Goal: Information Seeking & Learning: Check status

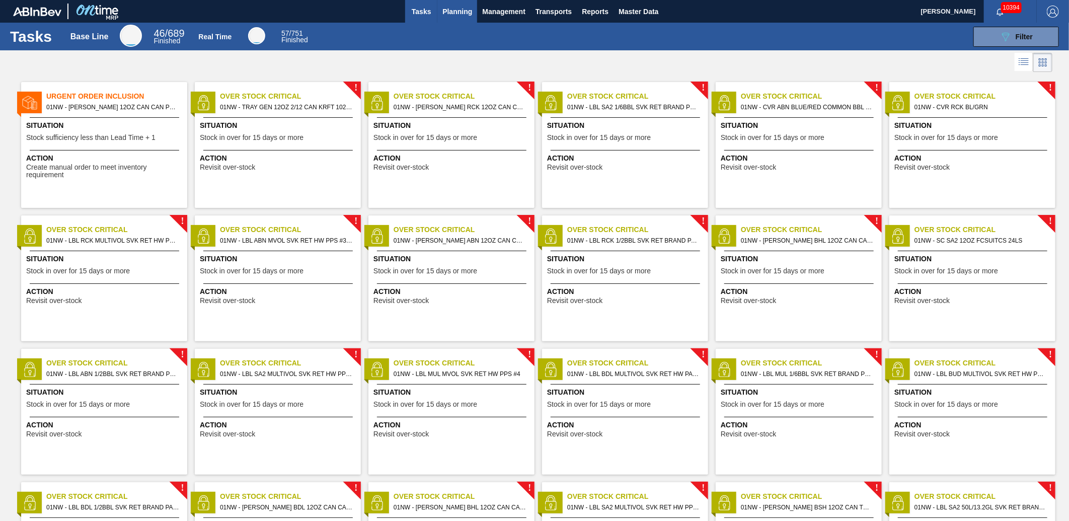
click at [443, 12] on span "Planning" at bounding box center [457, 12] width 30 height 12
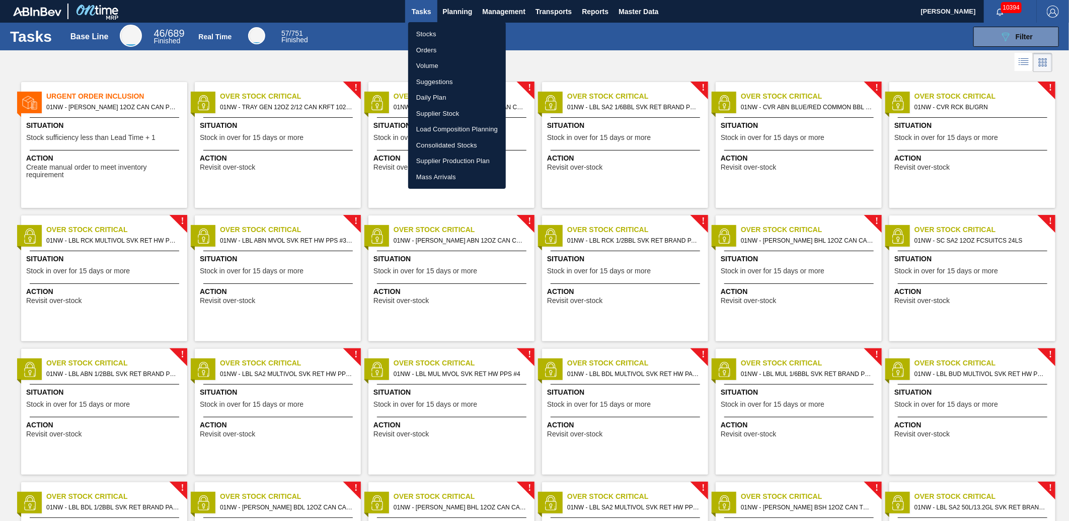
click at [433, 36] on li "Stocks" at bounding box center [457, 34] width 98 height 16
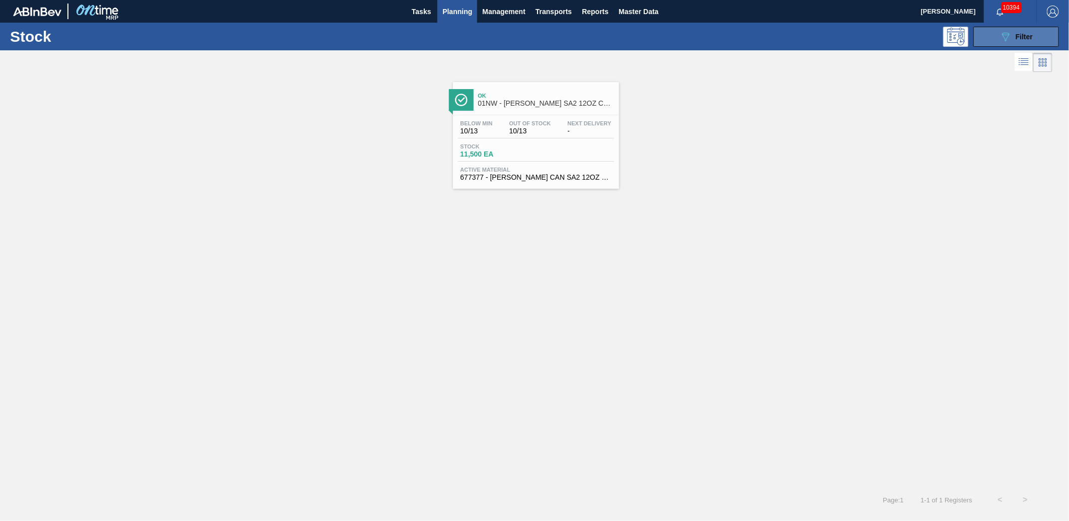
click at [1008, 38] on icon "089F7B8B-B2A5-4AFE-B5C0-19BA573D28AC" at bounding box center [1006, 37] width 12 height 12
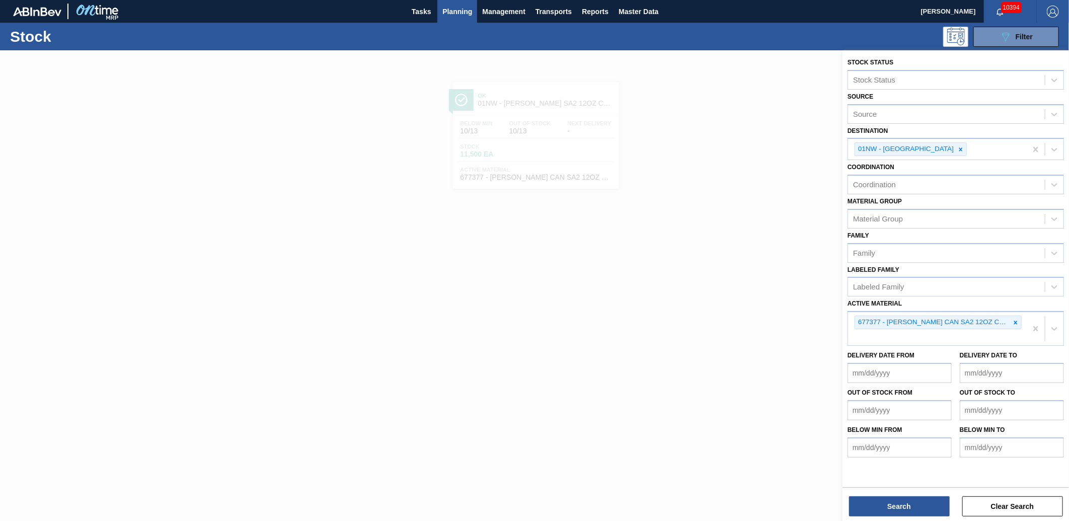
click at [516, 145] on div at bounding box center [534, 310] width 1069 height 521
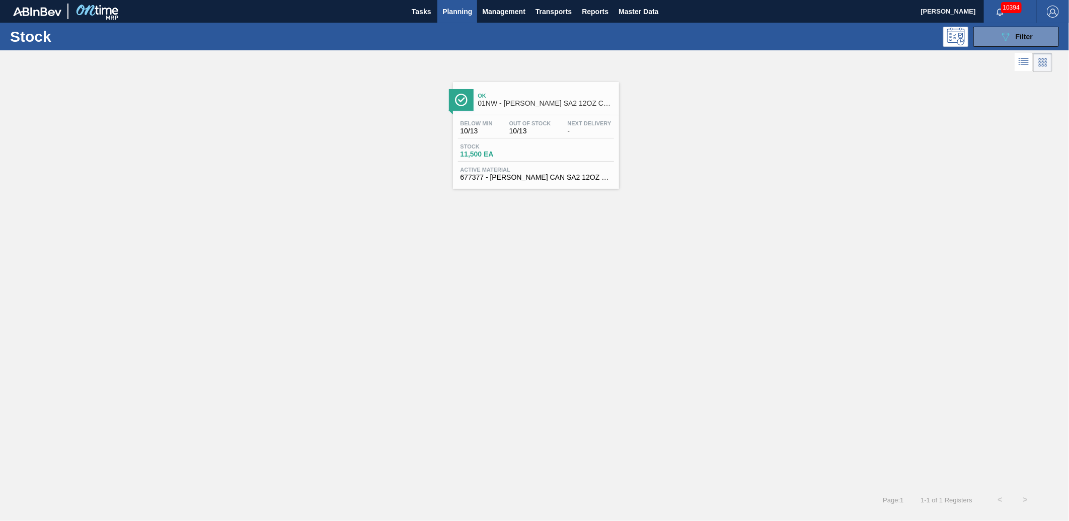
click at [559, 150] on div "Stock 11,500 EA" at bounding box center [536, 152] width 156 height 18
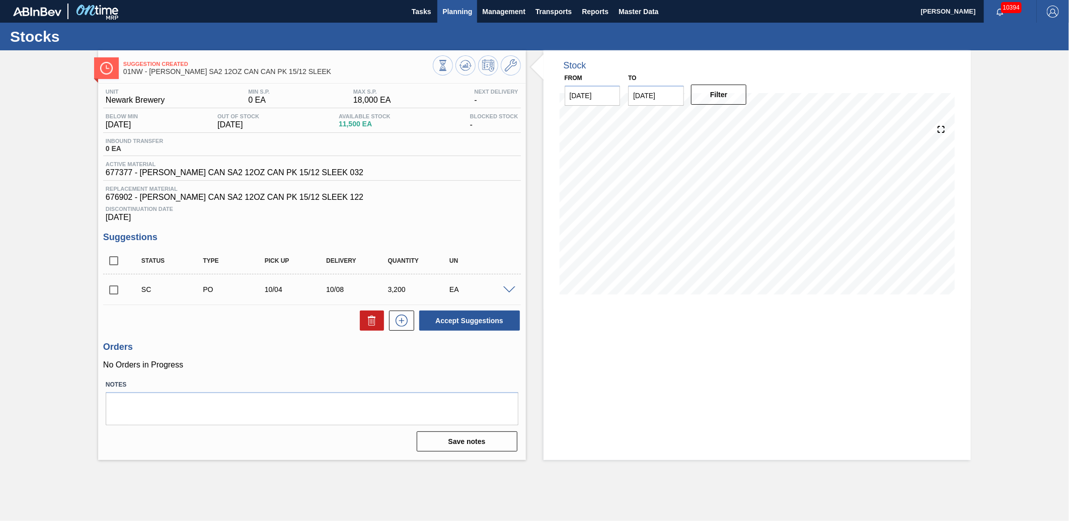
click at [459, 22] on button "Planning" at bounding box center [457, 11] width 40 height 23
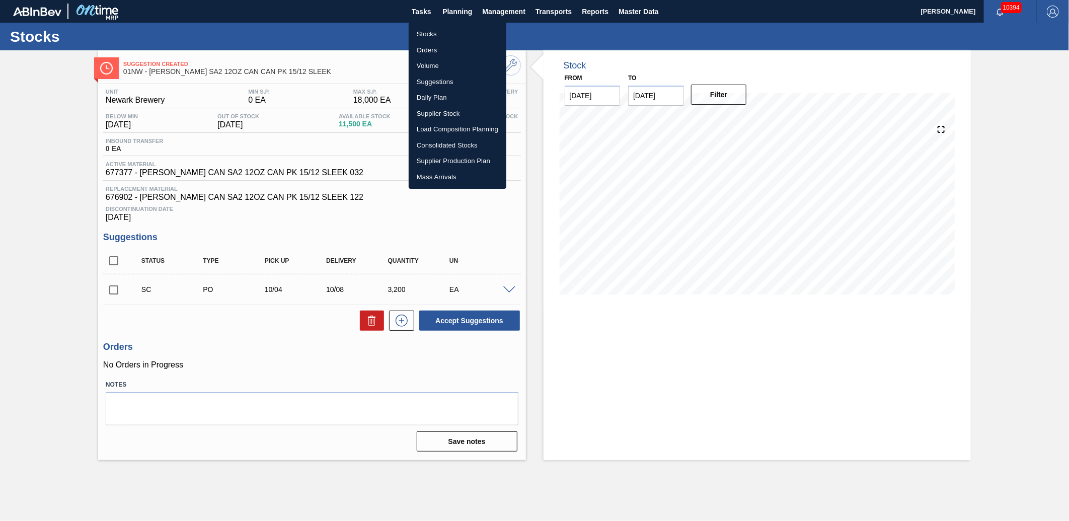
click at [435, 34] on li "Stocks" at bounding box center [458, 34] width 98 height 16
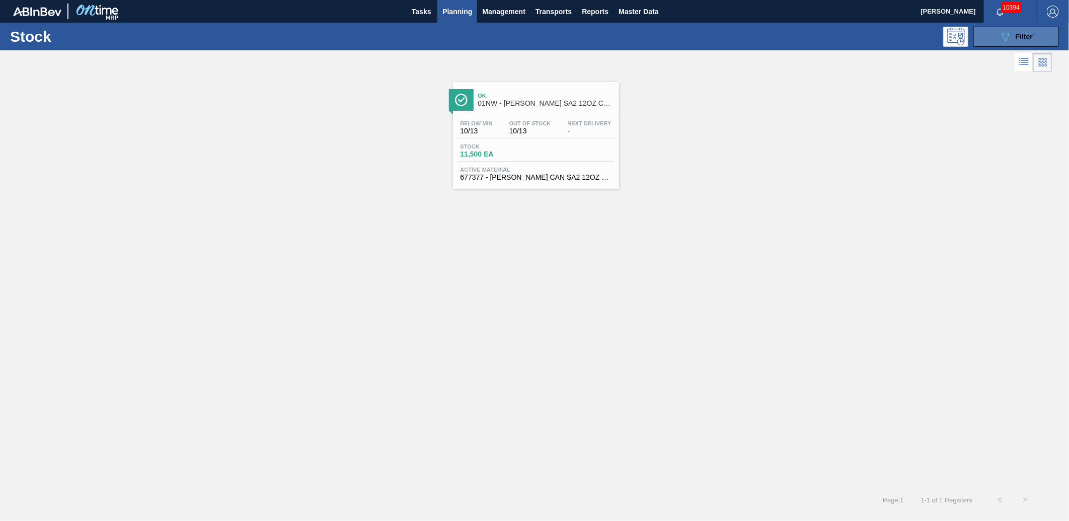
click at [1010, 27] on button "089F7B8B-B2A5-4AFE-B5C0-19BA573D28AC Filter" at bounding box center [1016, 37] width 86 height 20
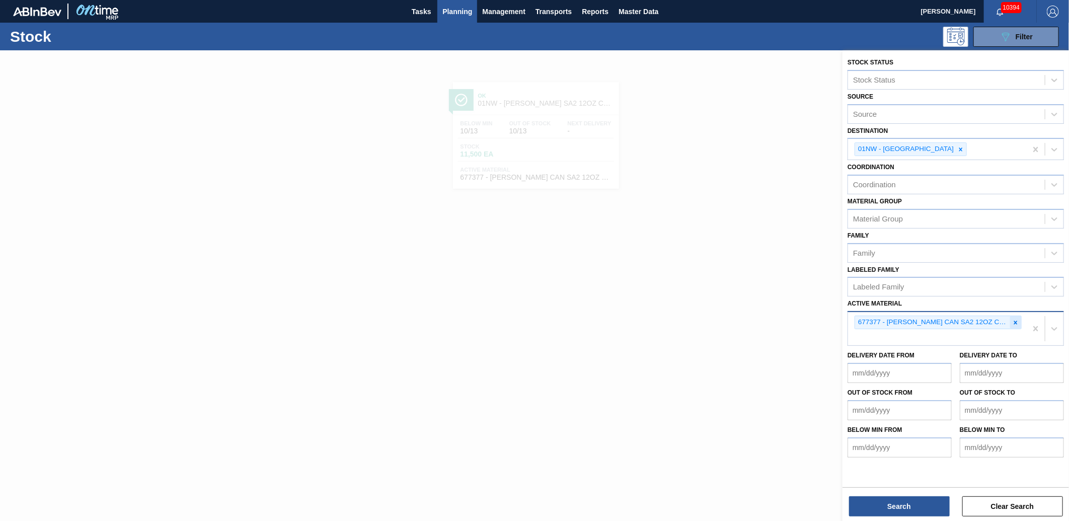
click at [1015, 321] on icon at bounding box center [1015, 322] width 7 height 7
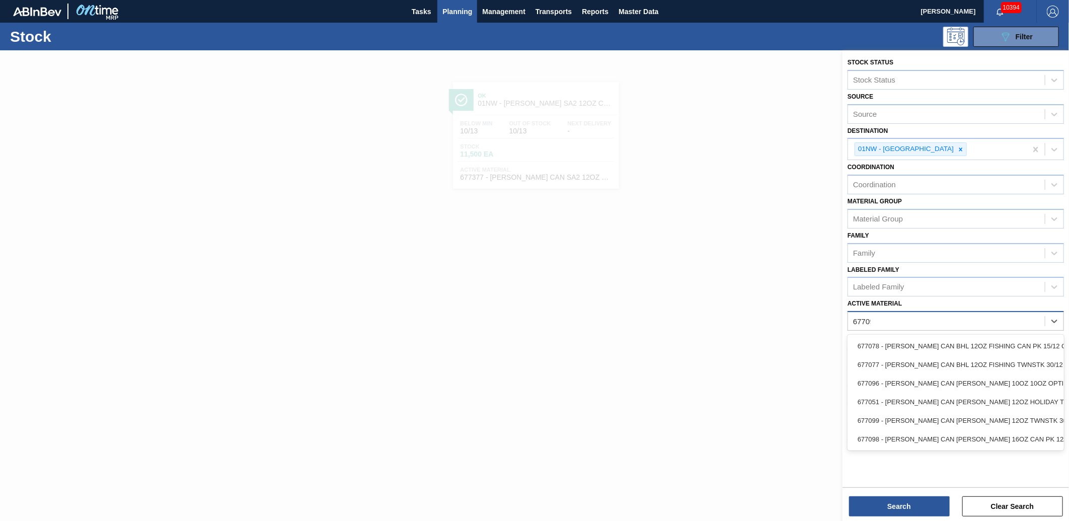
type Material "677099"
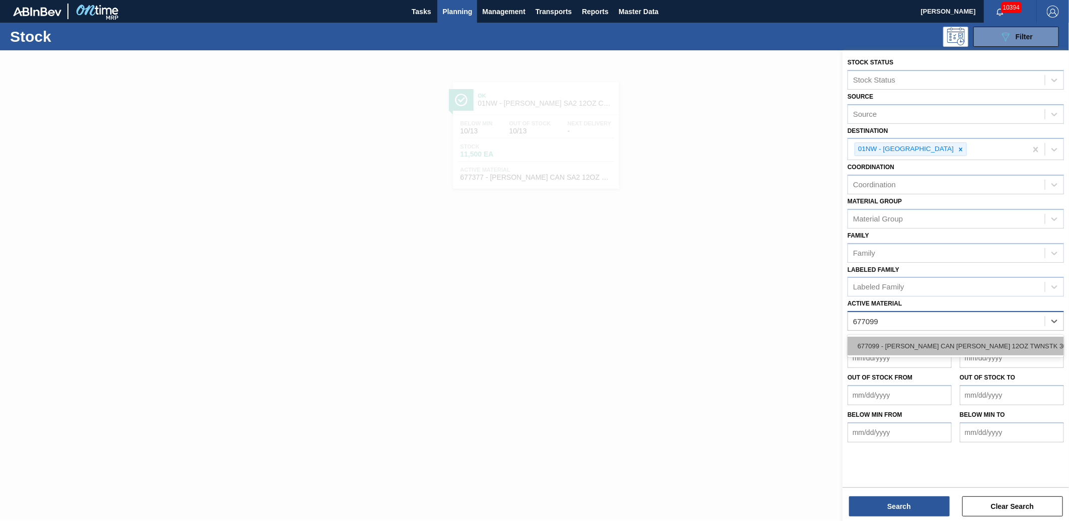
click at [956, 337] on div "677099 - [PERSON_NAME] CAN [PERSON_NAME] 12OZ TWNSTK 30/12 CAN 0724" at bounding box center [956, 346] width 216 height 19
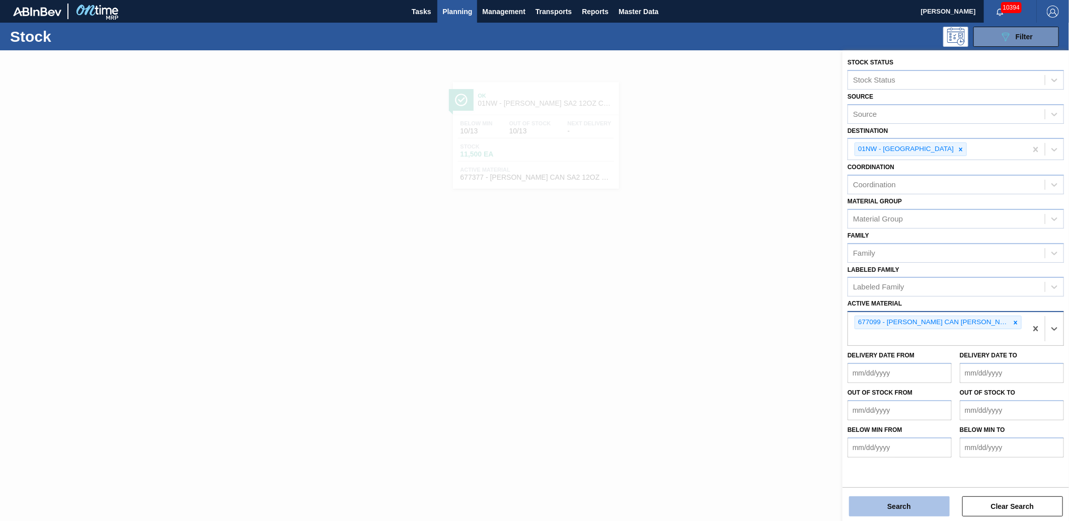
click at [917, 497] on button "Search" at bounding box center [899, 506] width 101 height 20
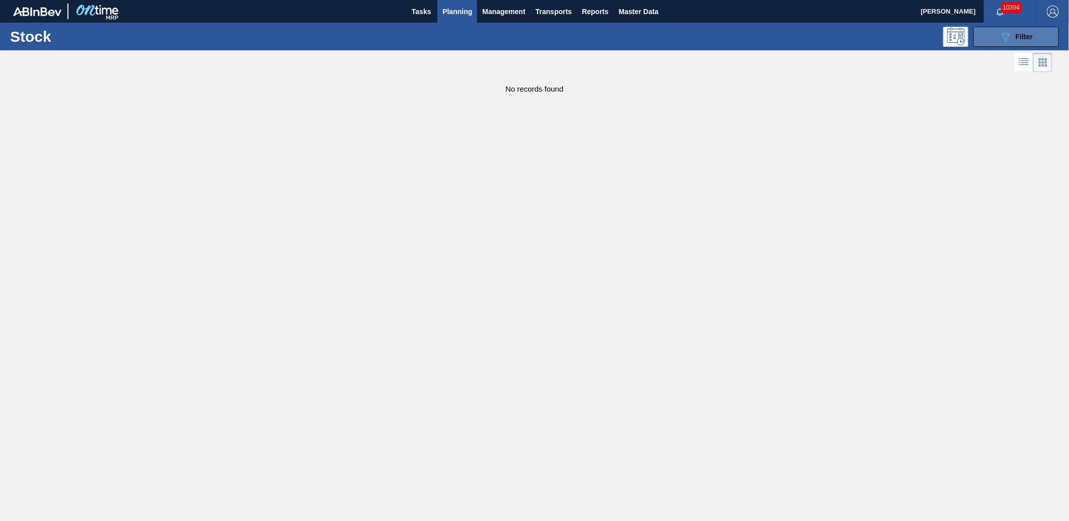
click at [997, 46] on button "089F7B8B-B2A5-4AFE-B5C0-19BA573D28AC Filter" at bounding box center [1016, 37] width 86 height 20
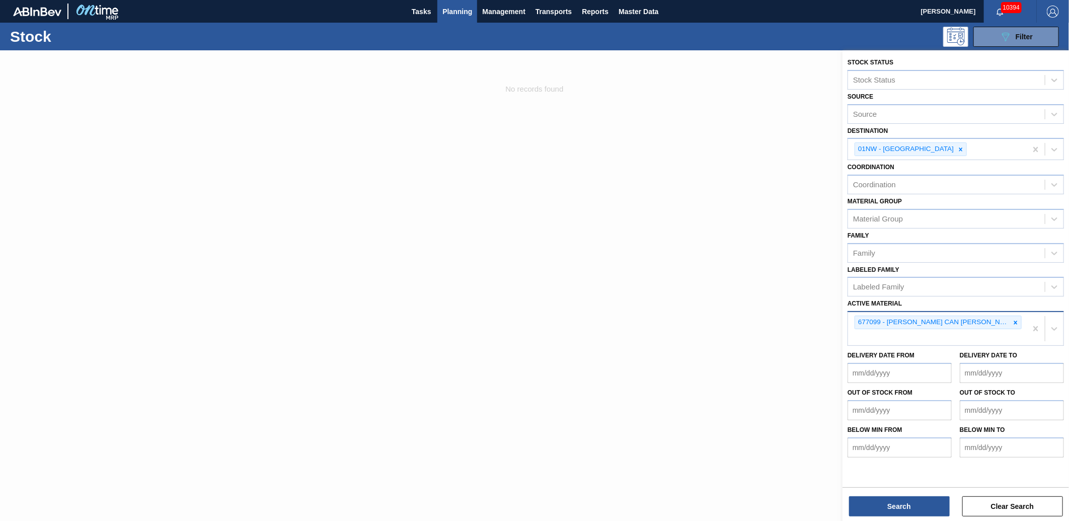
click at [1022, 319] on div "677099 - [PERSON_NAME] CAN [PERSON_NAME] 12OZ TWNSTK 30/12 CAN 0724" at bounding box center [937, 328] width 179 height 33
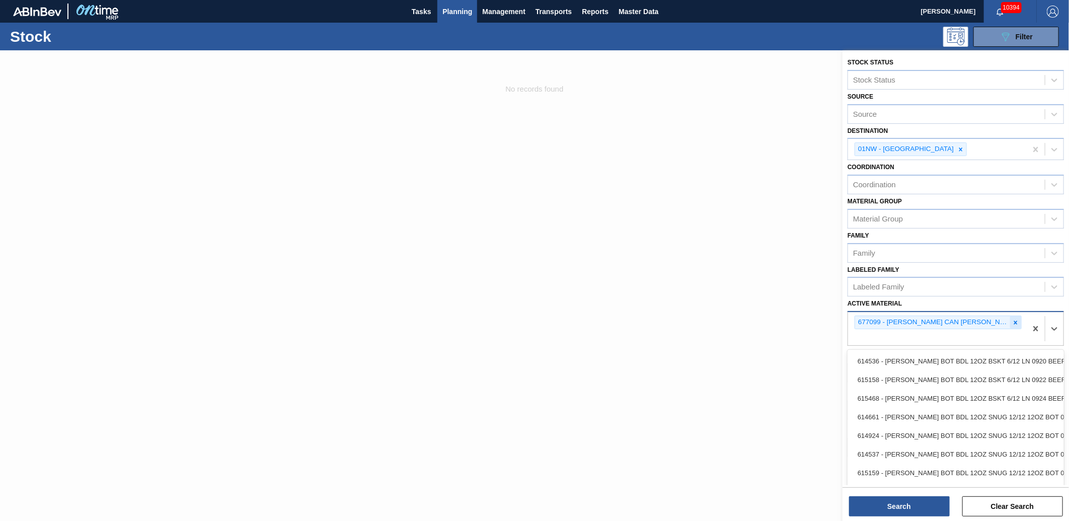
click at [1015, 319] on icon at bounding box center [1015, 322] width 7 height 7
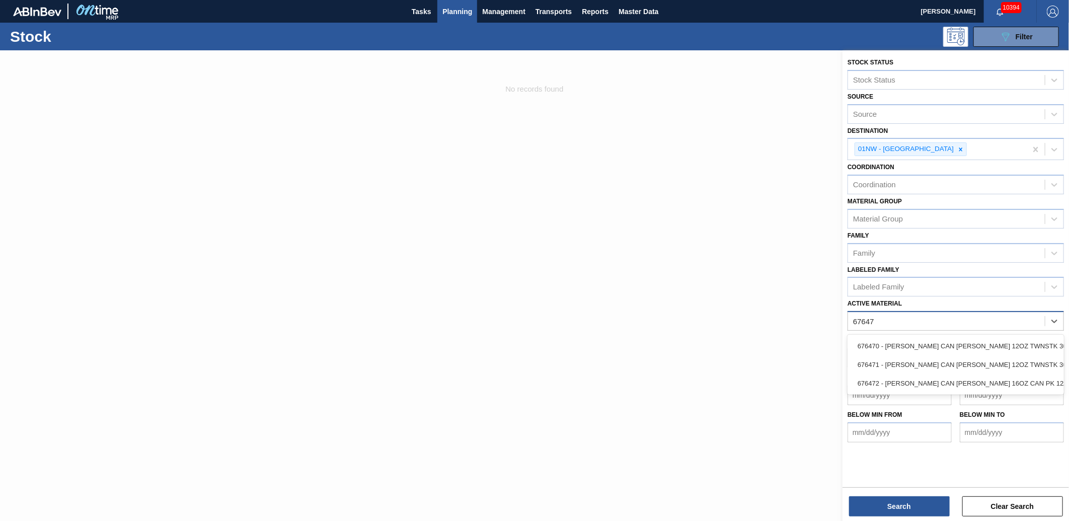
type Material "676471"
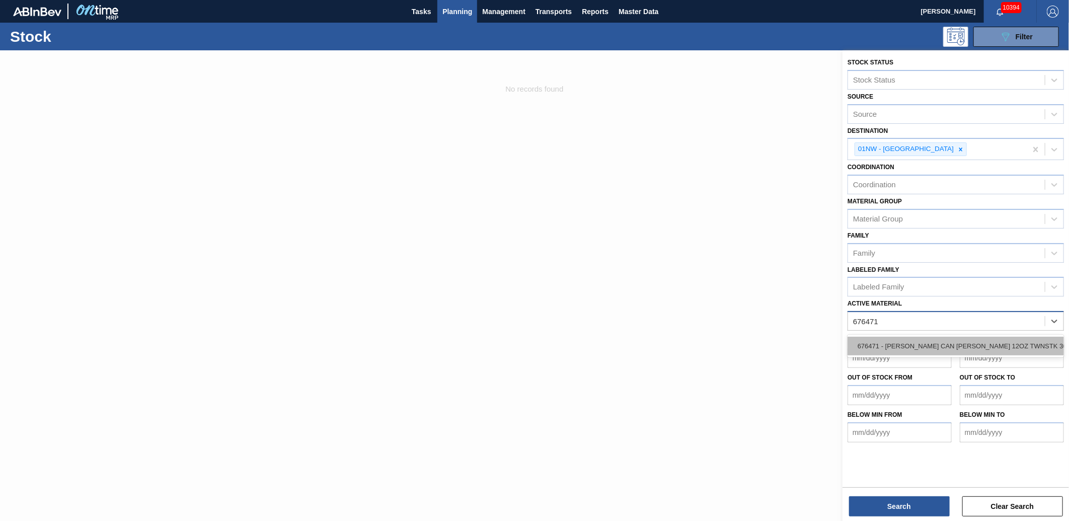
click at [978, 344] on div "676471 - [PERSON_NAME] CAN [PERSON_NAME] 12OZ TWNSTK 36/12 CAN 0922" at bounding box center [956, 346] width 216 height 19
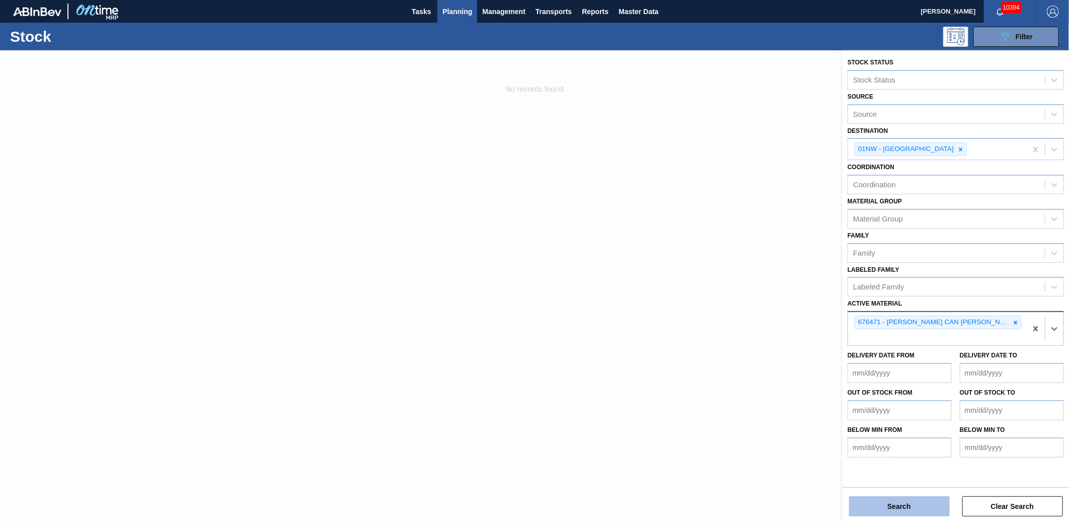
click at [887, 504] on button "Search" at bounding box center [899, 506] width 101 height 20
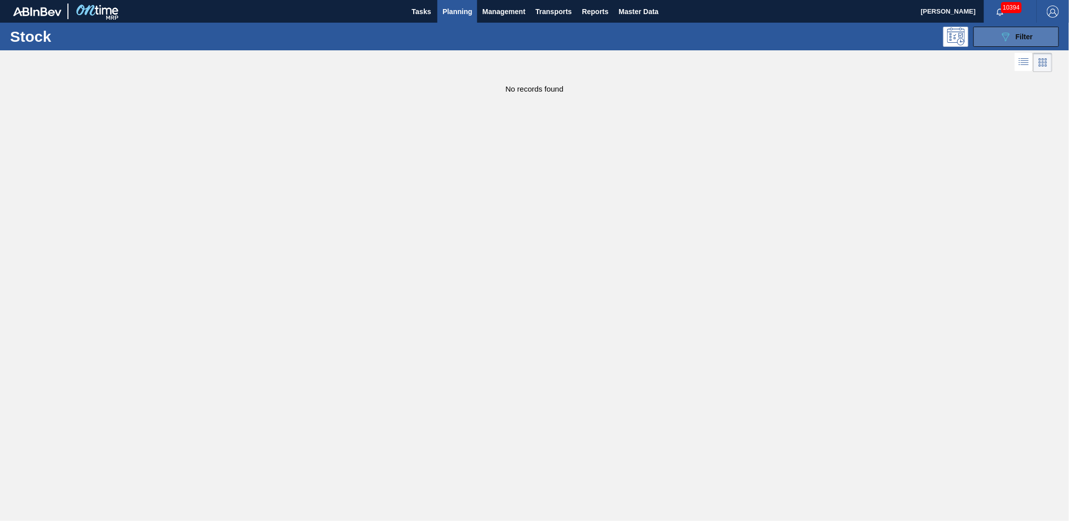
drag, startPoint x: 982, startPoint y: 39, endPoint x: 984, endPoint y: 44, distance: 5.4
click at [983, 41] on button "089F7B8B-B2A5-4AFE-B5C0-19BA573D28AC Filter" at bounding box center [1016, 37] width 86 height 20
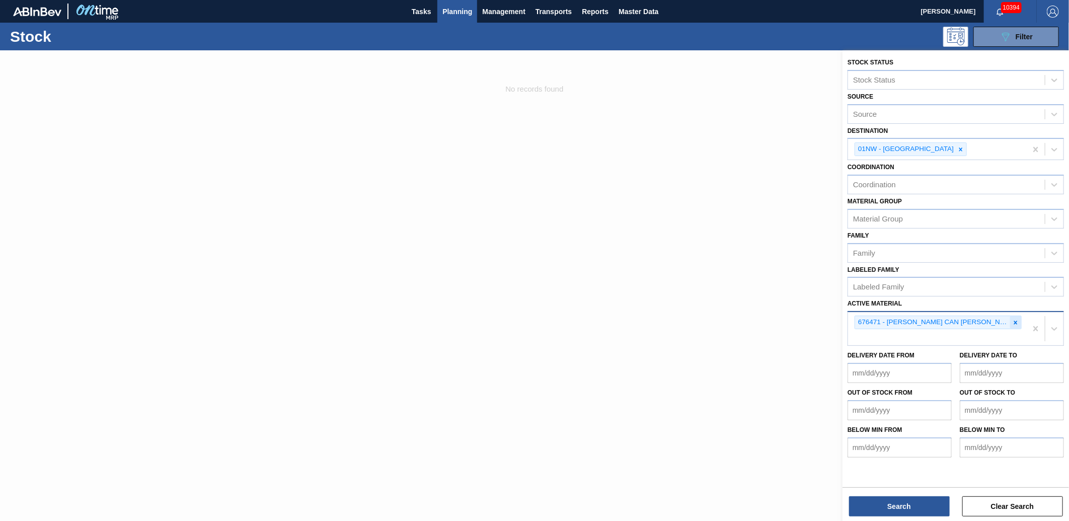
click at [1016, 316] on div at bounding box center [1015, 322] width 11 height 13
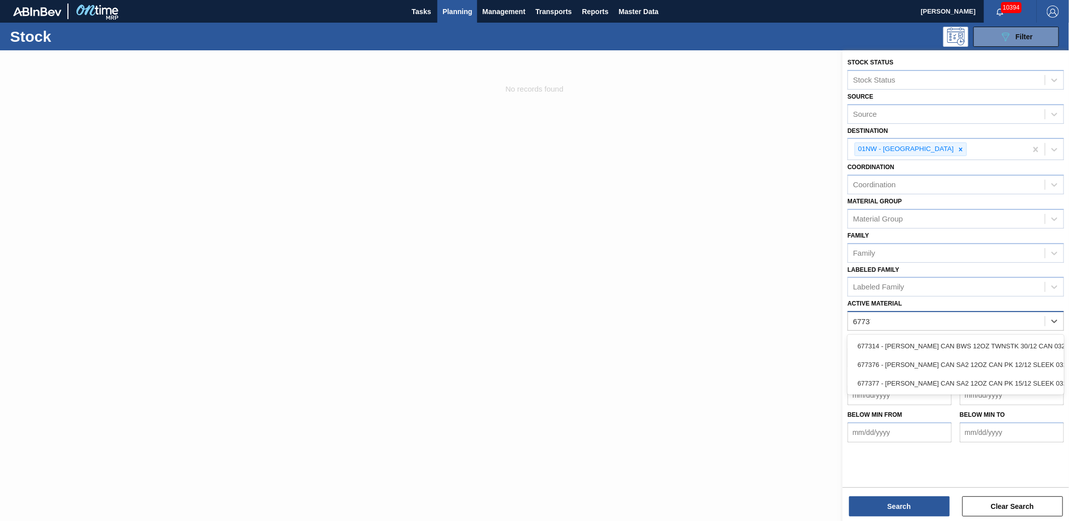
type Material "677377"
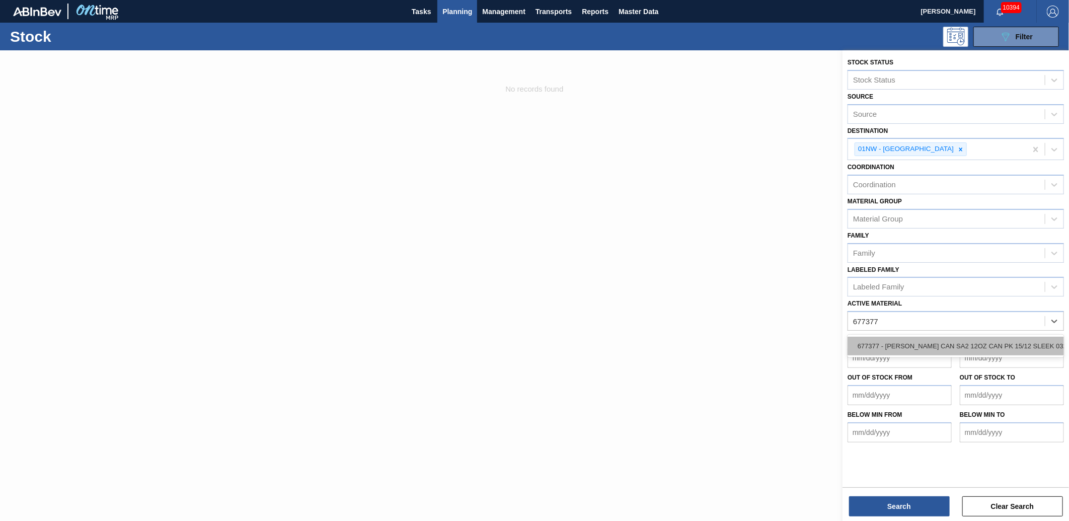
click at [969, 340] on div "677377 - [PERSON_NAME] CAN SA2 12OZ CAN PK 15/12 SLEEK 032" at bounding box center [956, 346] width 216 height 19
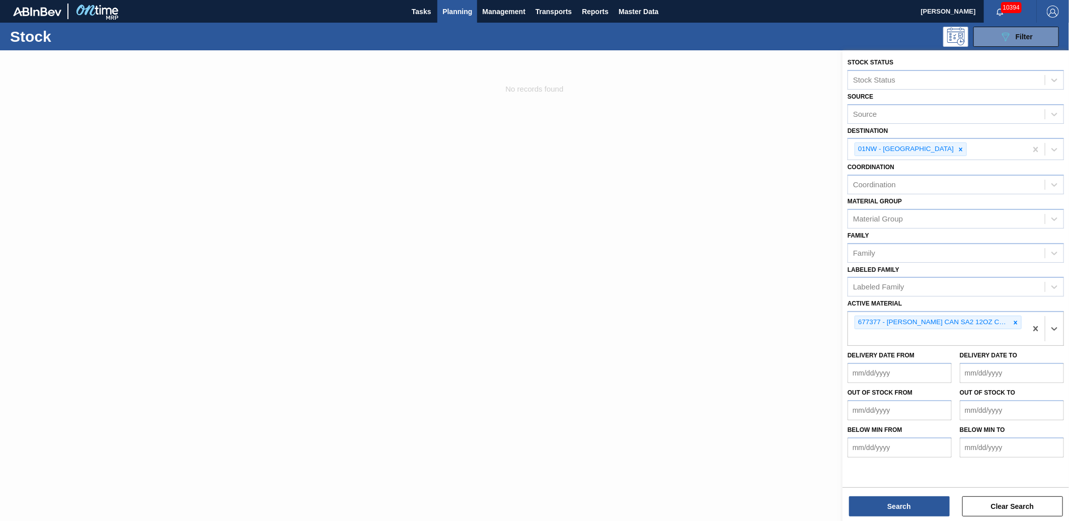
click at [902, 518] on div "Stock Status Stock Status Source Source Destination 01NW - [GEOGRAPHIC_DATA] Br…" at bounding box center [956, 286] width 226 height 473
click at [901, 509] on button "Search" at bounding box center [899, 506] width 101 height 20
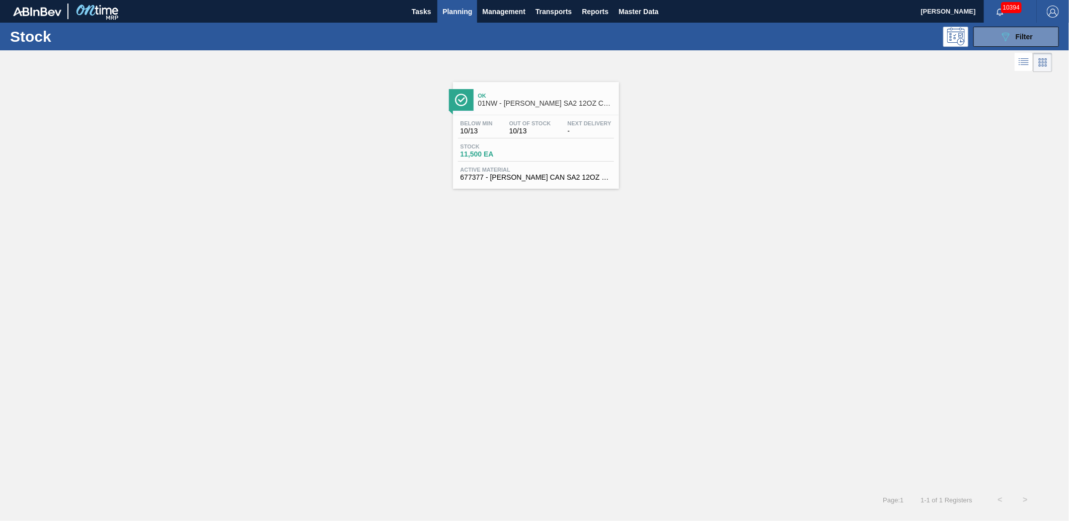
click at [577, 145] on div "Stock 11,500 EA" at bounding box center [536, 152] width 156 height 18
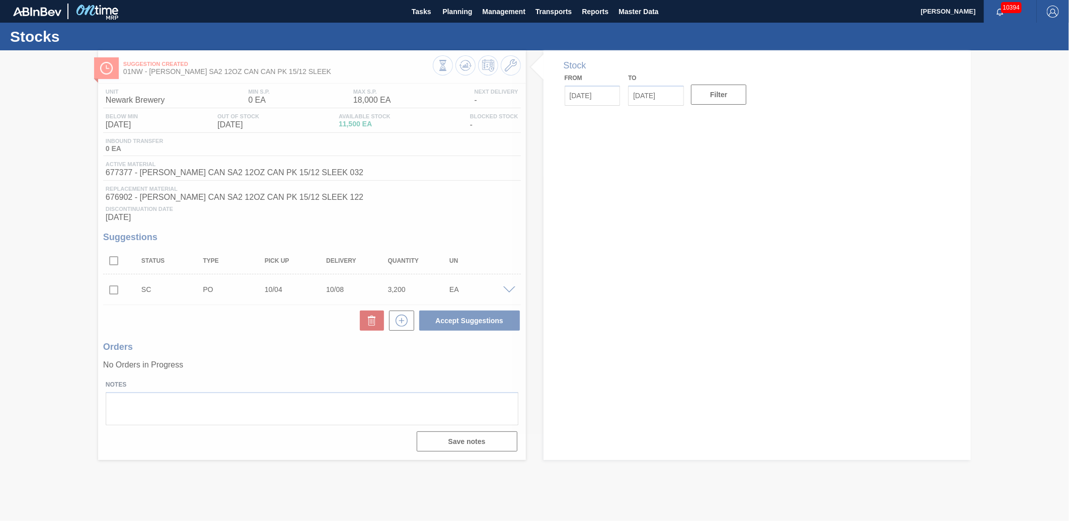
type input "[DATE]"
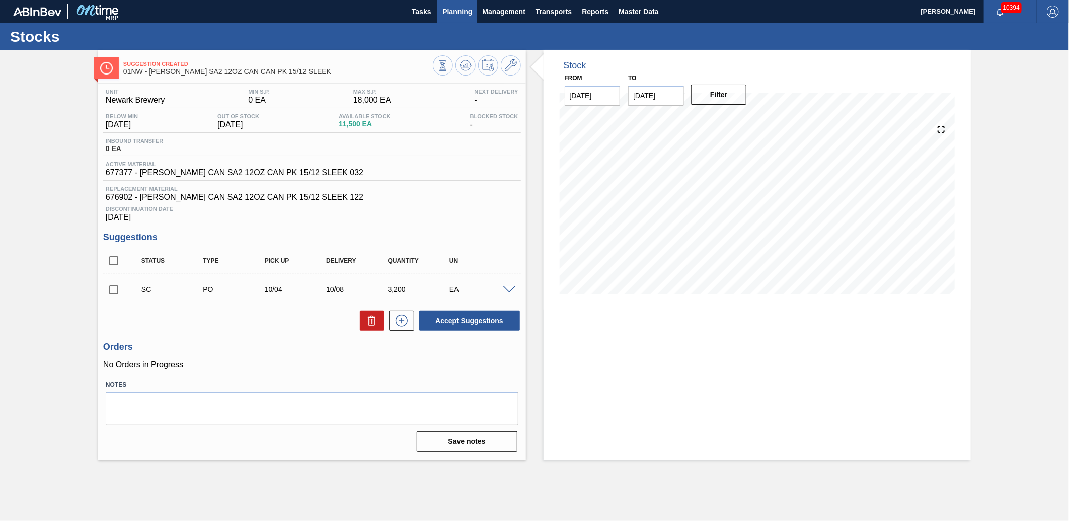
click at [465, 12] on span "Planning" at bounding box center [457, 12] width 30 height 12
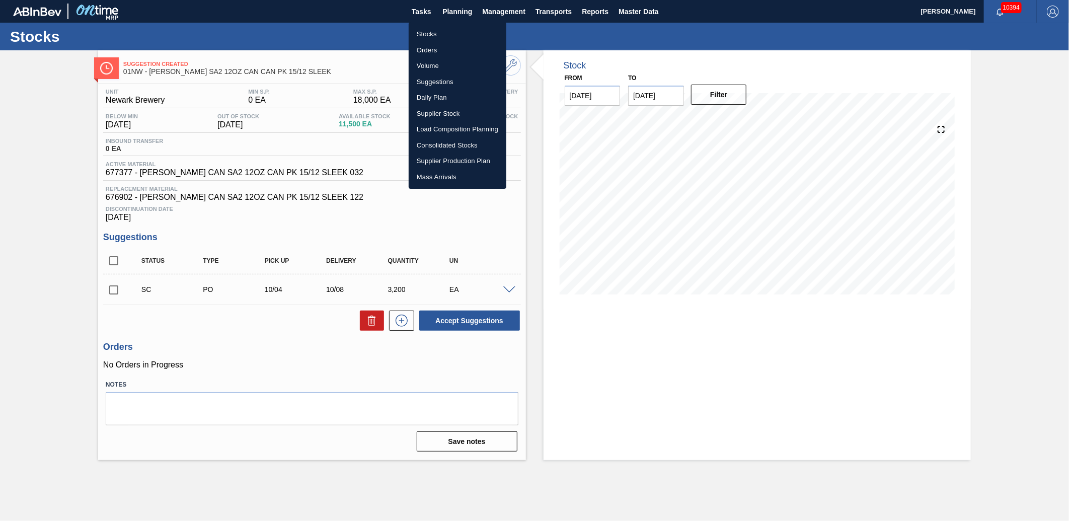
click at [436, 31] on li "Stocks" at bounding box center [458, 34] width 98 height 16
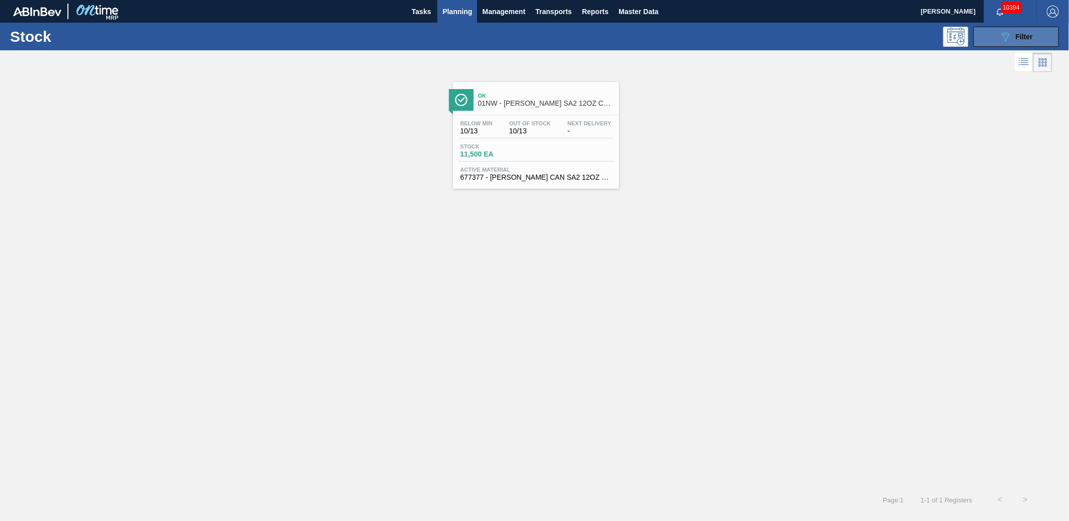
click at [993, 39] on button "089F7B8B-B2A5-4AFE-B5C0-19BA573D28AC Filter" at bounding box center [1016, 37] width 86 height 20
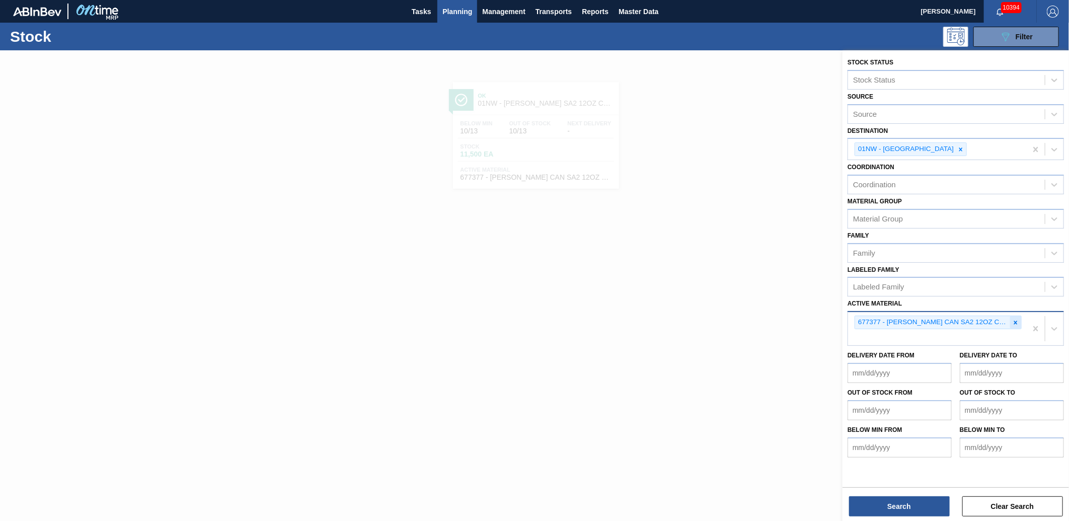
click at [1019, 320] on icon at bounding box center [1015, 322] width 7 height 7
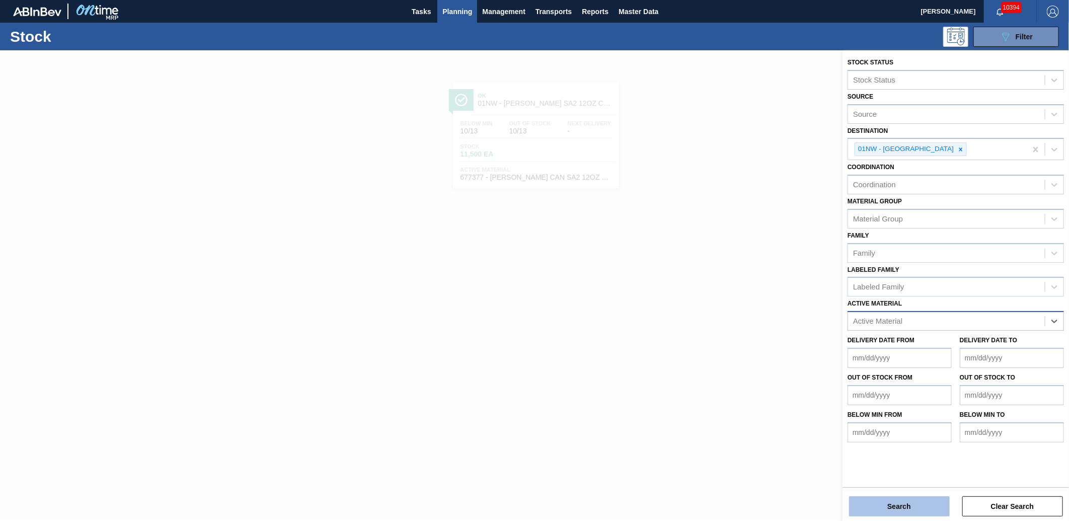
click at [926, 506] on button "Search" at bounding box center [899, 506] width 101 height 20
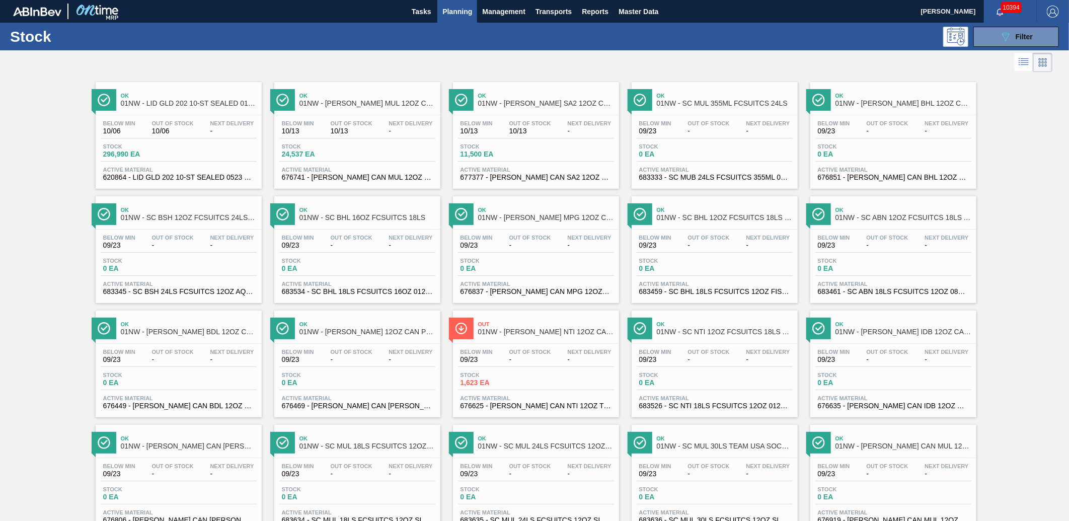
click at [218, 282] on span "Active Material" at bounding box center [178, 284] width 151 height 6
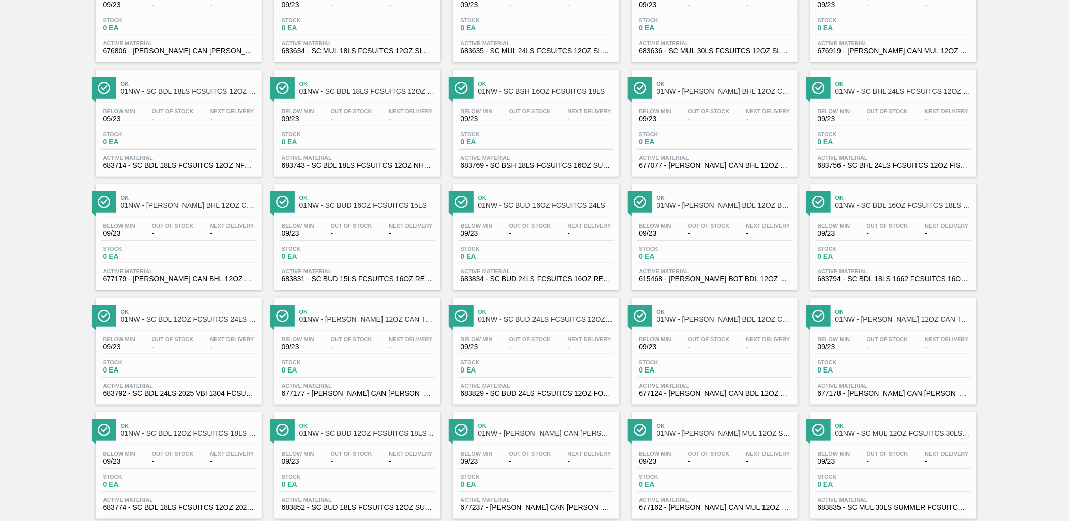
scroll to position [625, 0]
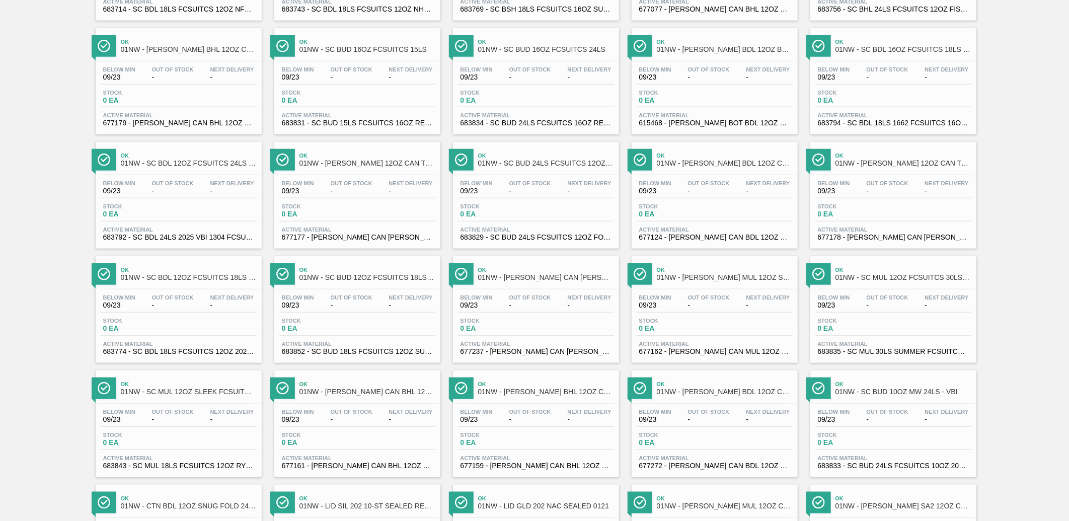
click at [526, 430] on div "Below Min 09/23 Out Of Stock - Next Delivery - Stock 0 EA Active Material 67715…" at bounding box center [536, 438] width 166 height 68
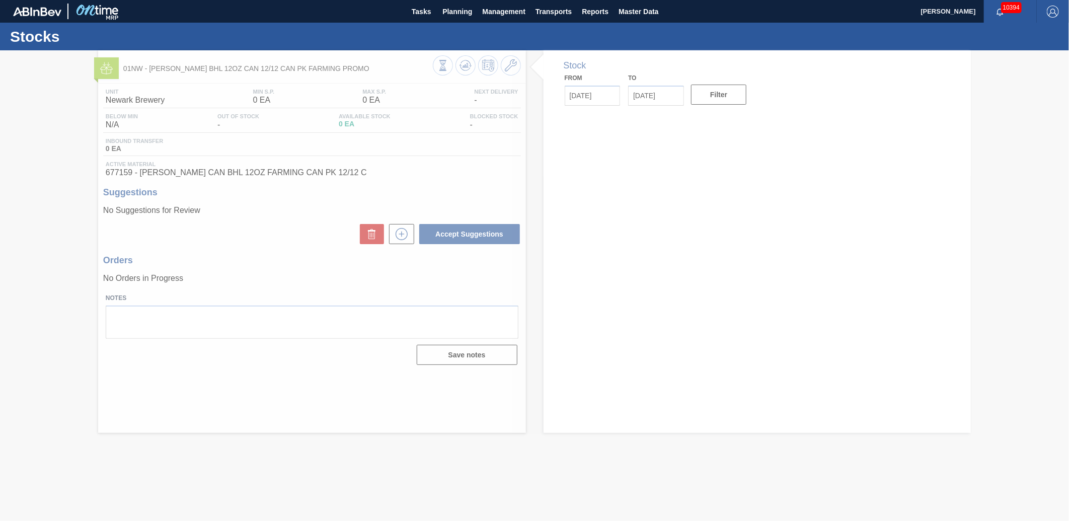
type input "[DATE]"
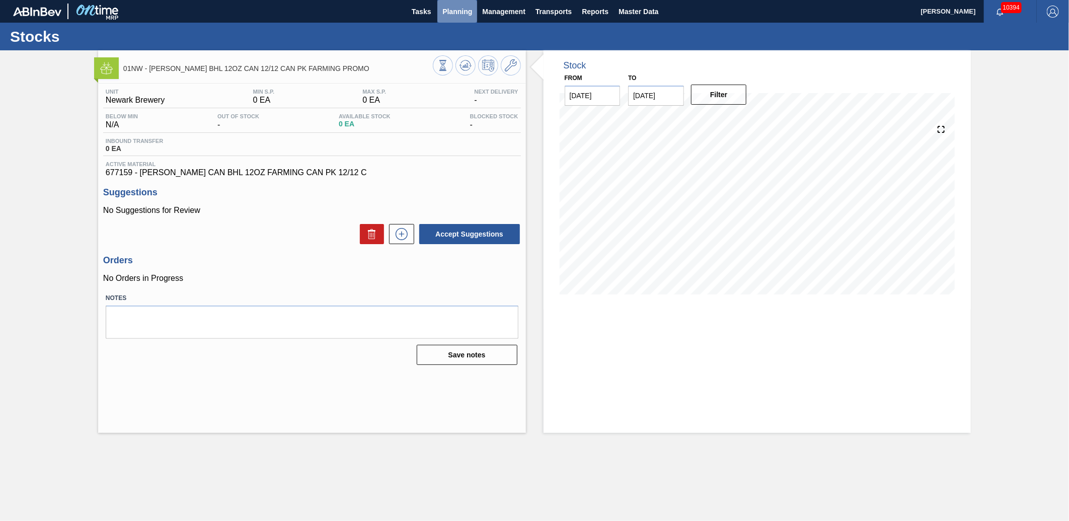
click at [460, 20] on button "Planning" at bounding box center [457, 11] width 40 height 23
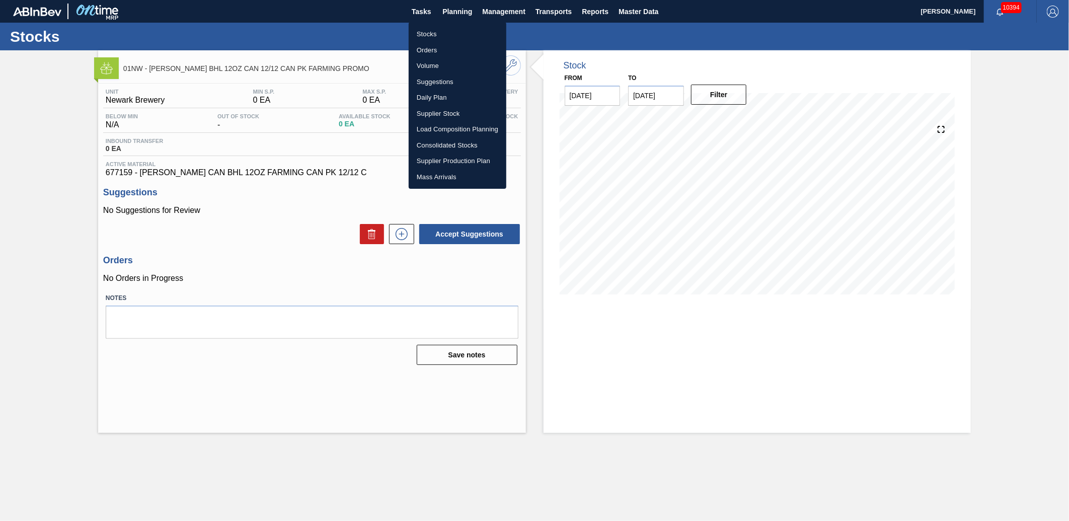
click at [434, 37] on li "Stocks" at bounding box center [458, 34] width 98 height 16
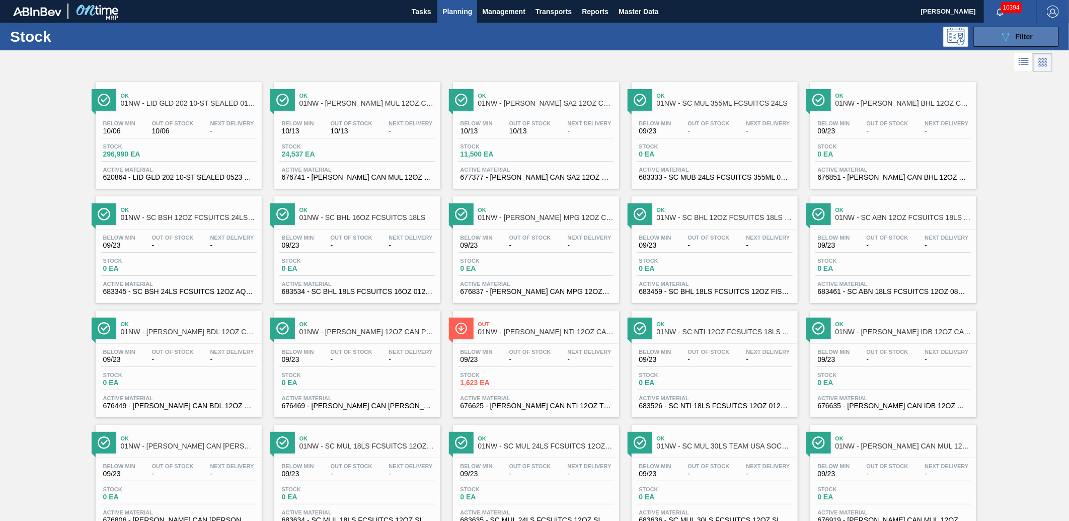
click at [993, 31] on button "089F7B8B-B2A5-4AFE-B5C0-19BA573D28AC Filter" at bounding box center [1016, 37] width 86 height 20
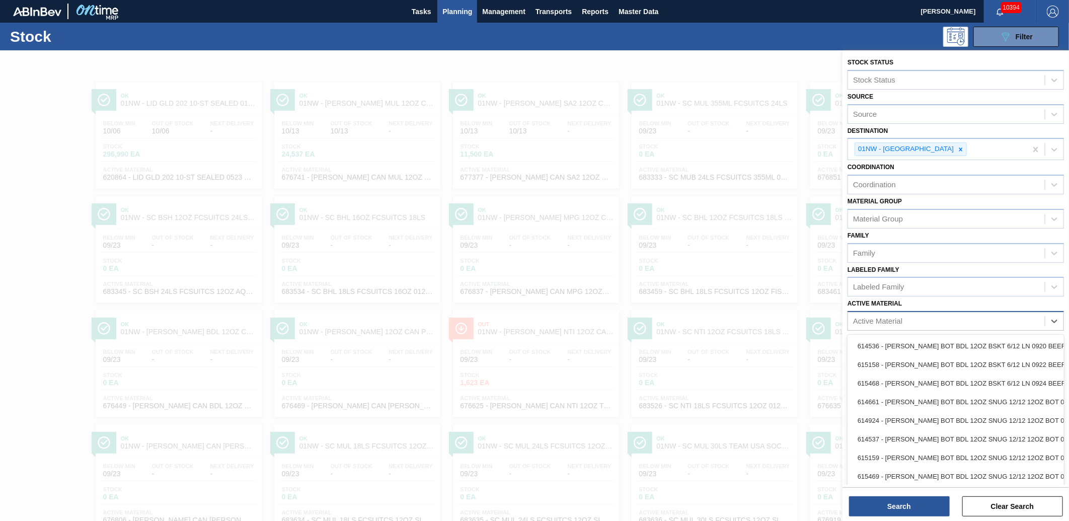
click at [892, 317] on div "Active Material" at bounding box center [877, 321] width 49 height 9
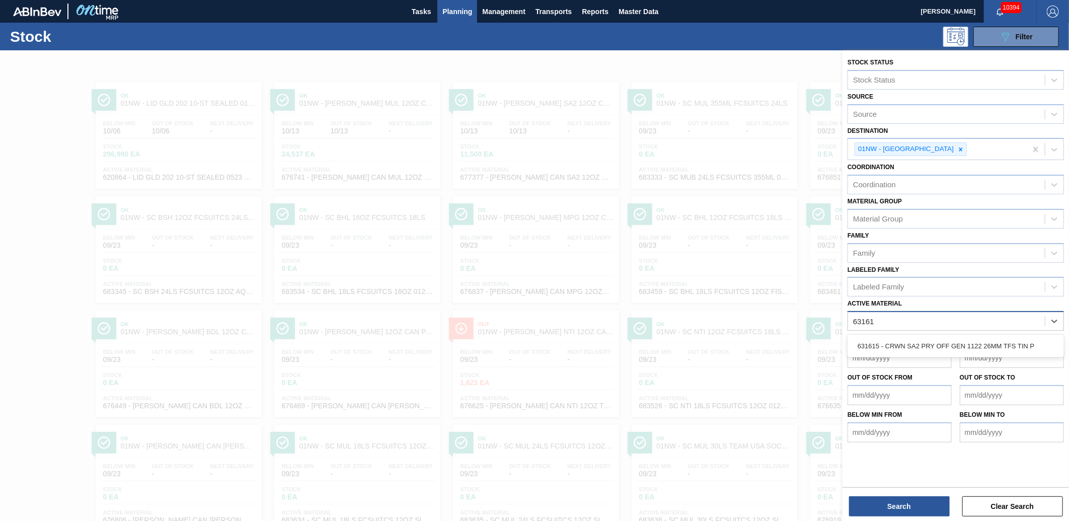
type Material "631615"
click at [915, 340] on div "631615 - CRWN SA2 PRY OFF GEN 1122 26MM TFS TIN P" at bounding box center [956, 346] width 216 height 19
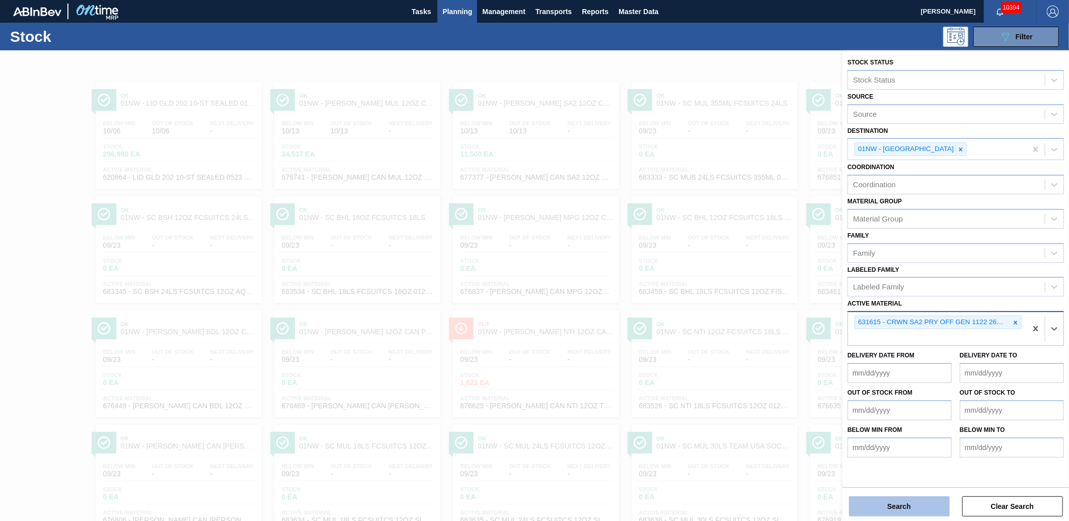
click at [913, 502] on button "Search" at bounding box center [899, 506] width 101 height 20
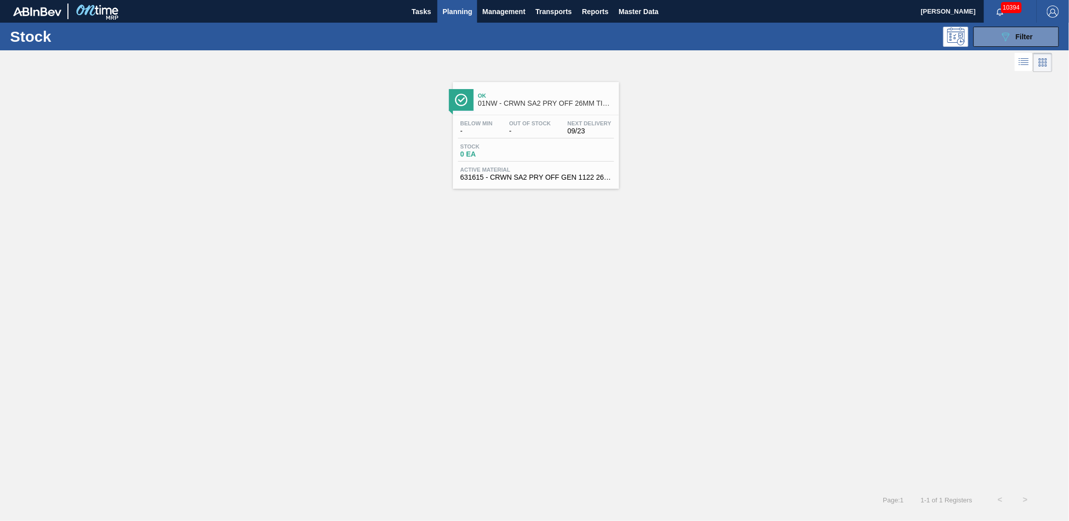
click at [510, 159] on div "Stock 0 EA" at bounding box center [536, 152] width 156 height 18
